Goal: Task Accomplishment & Management: Manage account settings

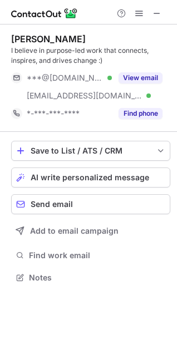
scroll to position [269, 177]
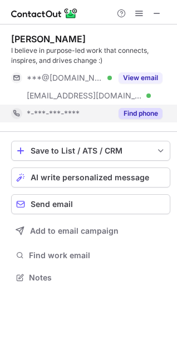
click at [154, 111] on button "Find phone" at bounding box center [141, 113] width 44 height 11
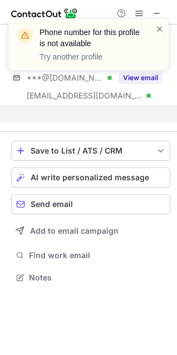
scroll to position [251, 177]
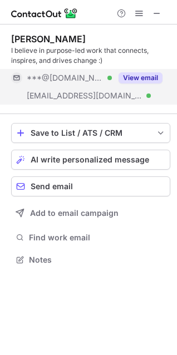
click at [141, 78] on button "View email" at bounding box center [141, 77] width 44 height 11
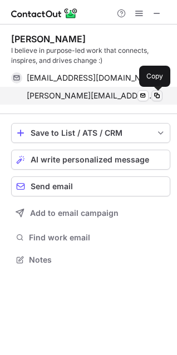
click at [153, 96] on span at bounding box center [156, 95] width 9 height 9
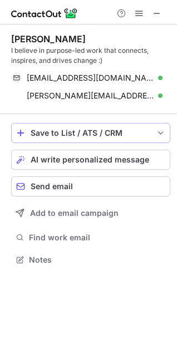
click at [76, 130] on div "Save to List / ATS / CRM" at bounding box center [91, 133] width 120 height 9
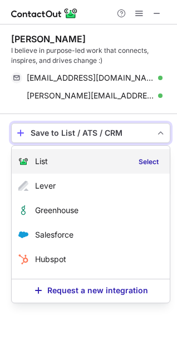
click at [46, 164] on span "List" at bounding box center [41, 161] width 13 height 9
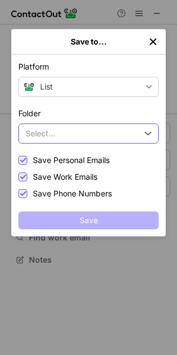
click at [86, 132] on button "Select..." at bounding box center [88, 134] width 140 height 20
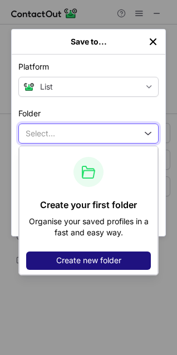
click at [87, 256] on span "Create new folder" at bounding box center [88, 260] width 65 height 9
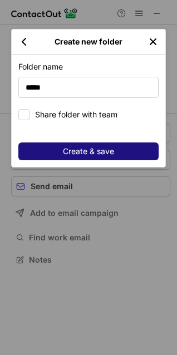
type input "*****"
click at [107, 150] on span "Create & save" at bounding box center [88, 151] width 51 height 9
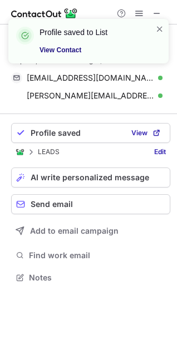
click at [64, 50] on link "View Contact" at bounding box center [91, 50] width 102 height 11
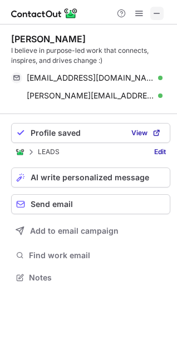
click at [153, 13] on span at bounding box center [156, 13] width 9 height 9
